Goal: Use online tool/utility: Utilize a website feature to perform a specific function

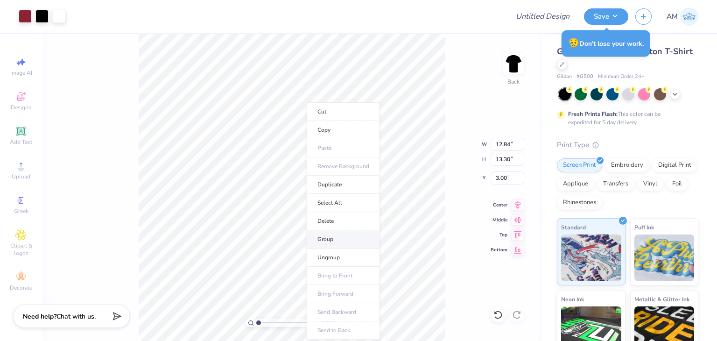
click at [332, 241] on li "Group" at bounding box center [343, 239] width 73 height 18
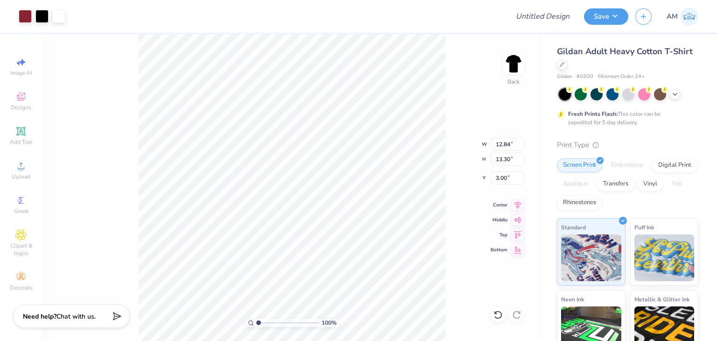
type input "2.32"
click at [29, 12] on div at bounding box center [25, 15] width 13 height 13
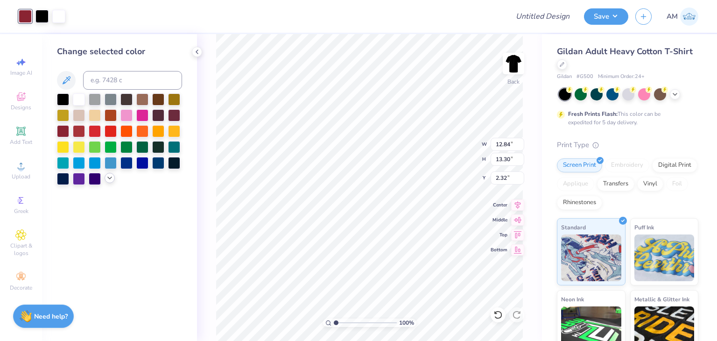
click at [110, 176] on icon at bounding box center [109, 177] width 7 height 7
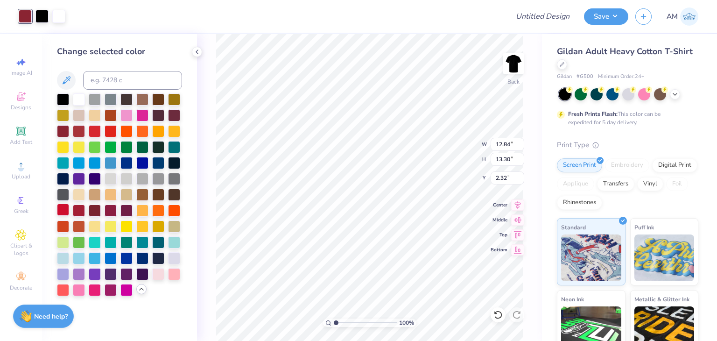
click at [63, 212] on div at bounding box center [63, 210] width 12 height 12
click at [78, 130] on div at bounding box center [79, 130] width 12 height 12
click at [113, 210] on div at bounding box center [111, 210] width 12 height 12
click at [98, 207] on div at bounding box center [95, 210] width 12 height 12
click at [81, 206] on div at bounding box center [79, 210] width 12 height 12
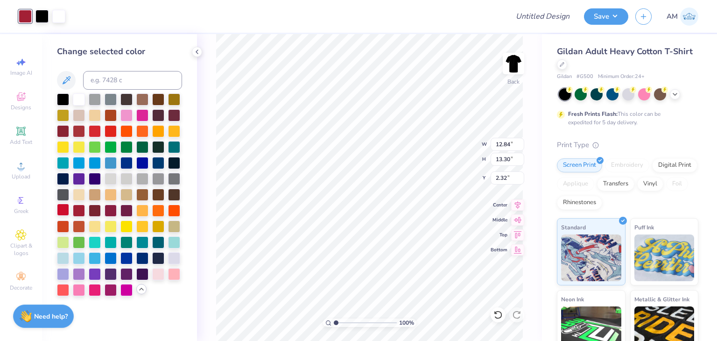
click at [60, 206] on div at bounding box center [63, 210] width 12 height 12
click at [77, 212] on div at bounding box center [79, 210] width 12 height 12
click at [199, 49] on icon at bounding box center [196, 51] width 7 height 7
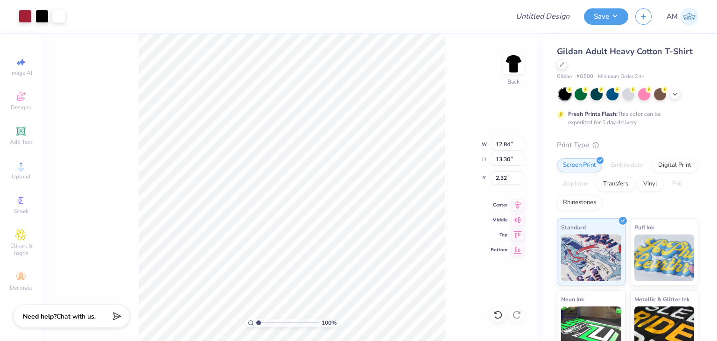
click at [127, 240] on div "100 % Back W 12.84 12.84 " H 13.30 13.30 " Y 2.32 2.32 " Center Middle Top Bott…" at bounding box center [292, 187] width 500 height 307
click at [604, 12] on button "Save" at bounding box center [606, 15] width 44 height 16
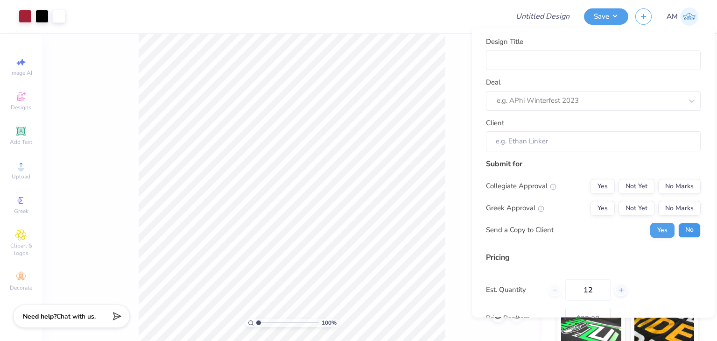
click at [686, 234] on button "No" at bounding box center [689, 230] width 22 height 15
click at [585, 59] on input "Design Title" at bounding box center [593, 60] width 215 height 20
type input "A"
type input "AS"
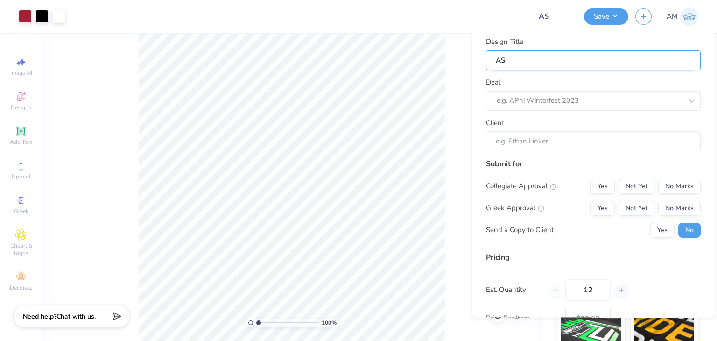
type input "AST"
type input "AST B"
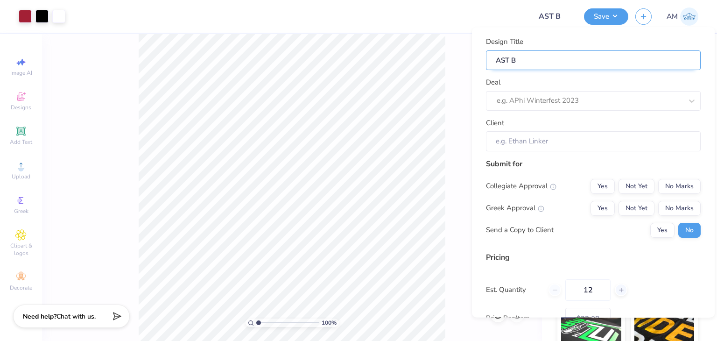
type input "AST Bi"
type input "AST Bi D"
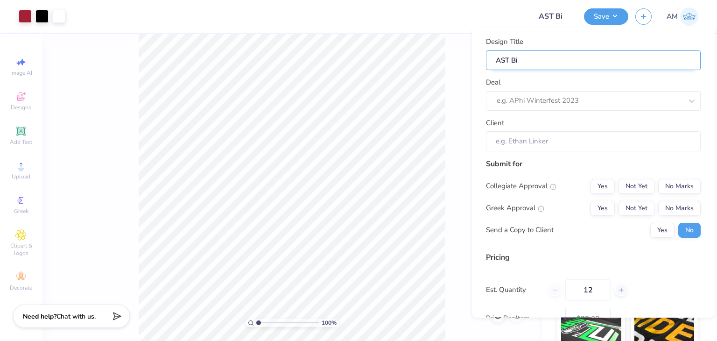
type input "AST Bi D"
type input "AST Bi"
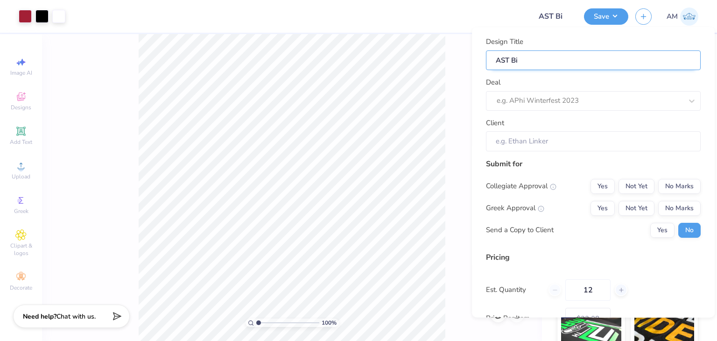
type input "AST Bid"
type input "AST Bid D"
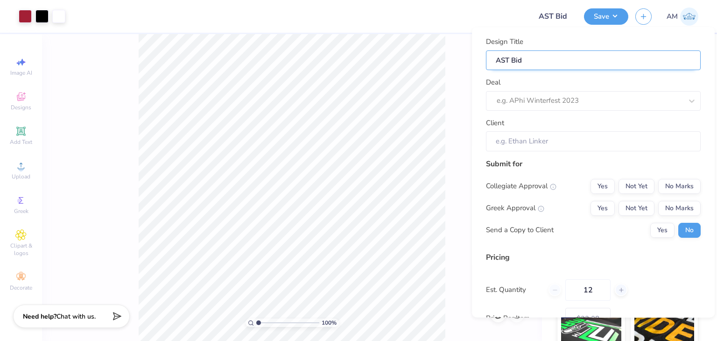
type input "AST Bid D"
type input "AST Bid Da"
type input "AST Bid Day"
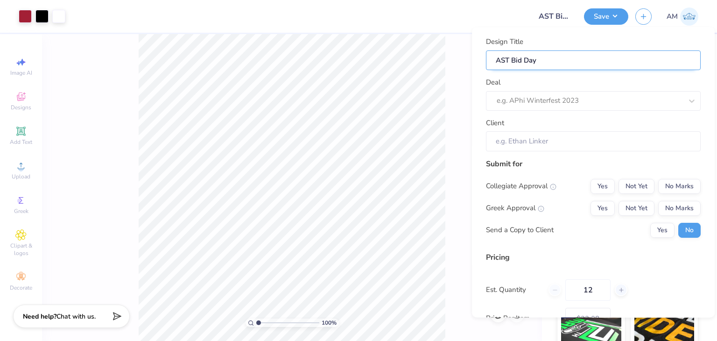
type input "AST Bid Day"
type input "AST Bid Day s"
type input "AST Bid Day sh"
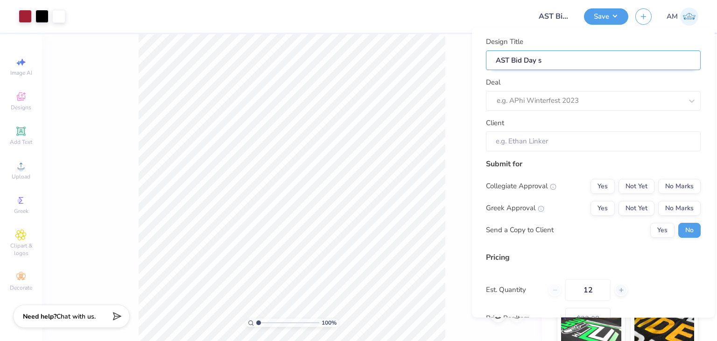
type input "AST Bid Day sh"
type input "AST Bid Day shi"
type input "AST Bid Day shir"
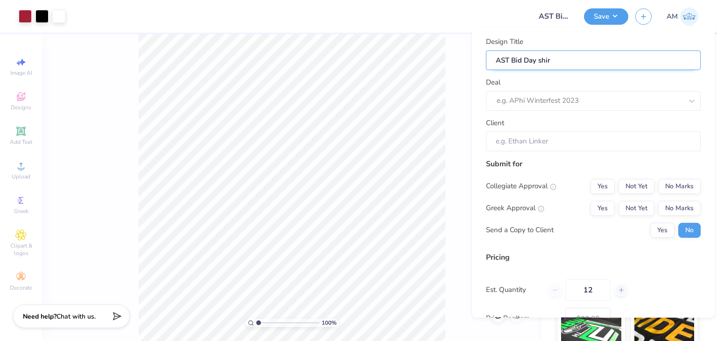
type input "AST Bid Day shirt"
drag, startPoint x: 557, startPoint y: 111, endPoint x: 557, endPoint y: 105, distance: 6.1
click at [557, 105] on div "Design Title AST Bid Day shirt Deal e.g. APhi Winterfest 2023 Client" at bounding box center [593, 93] width 215 height 115
click at [554, 101] on div at bounding box center [590, 101] width 186 height 13
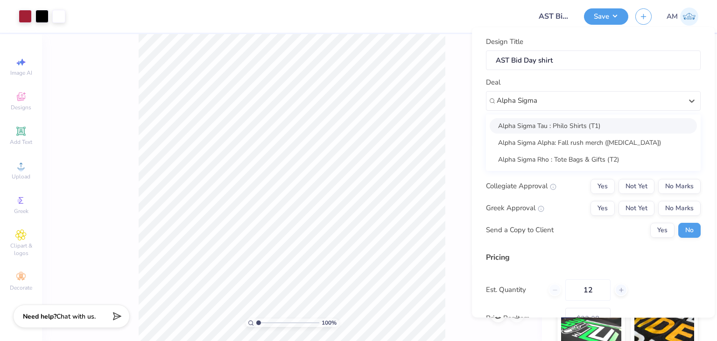
click at [535, 129] on div "Alpha Sigma Tau : Philo Shirts (T1)" at bounding box center [593, 125] width 207 height 15
type input "Alpha Sigma"
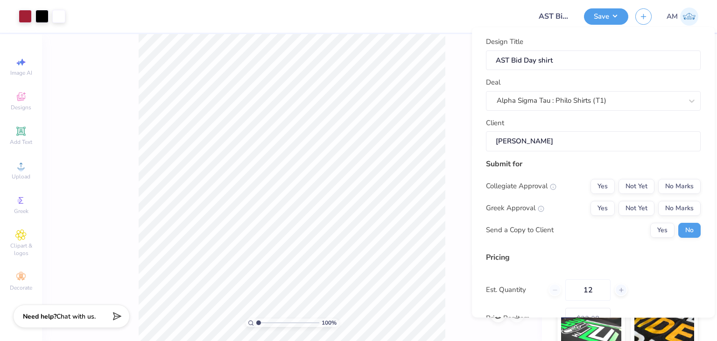
type input "[PERSON_NAME]"
click at [684, 187] on button "No Marks" at bounding box center [679, 186] width 42 height 15
click at [594, 205] on button "Yes" at bounding box center [603, 208] width 24 height 15
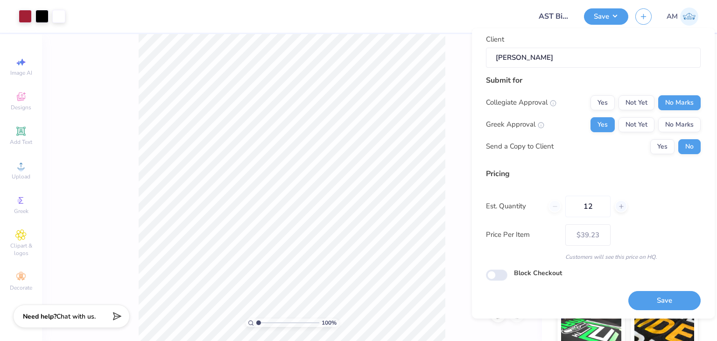
scroll to position [85, 0]
click at [679, 296] on button "Save" at bounding box center [664, 299] width 72 height 19
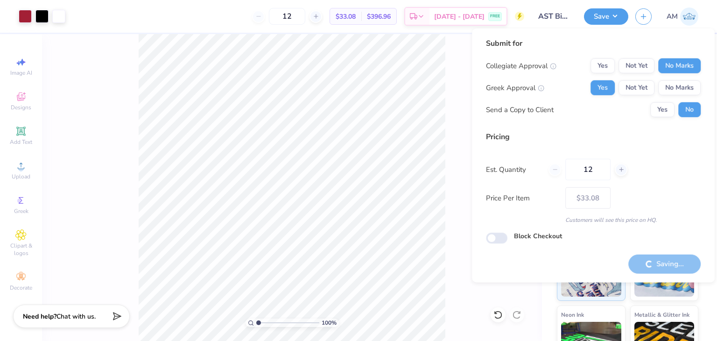
type input "– –"
